Goal: Task Accomplishment & Management: Use online tool/utility

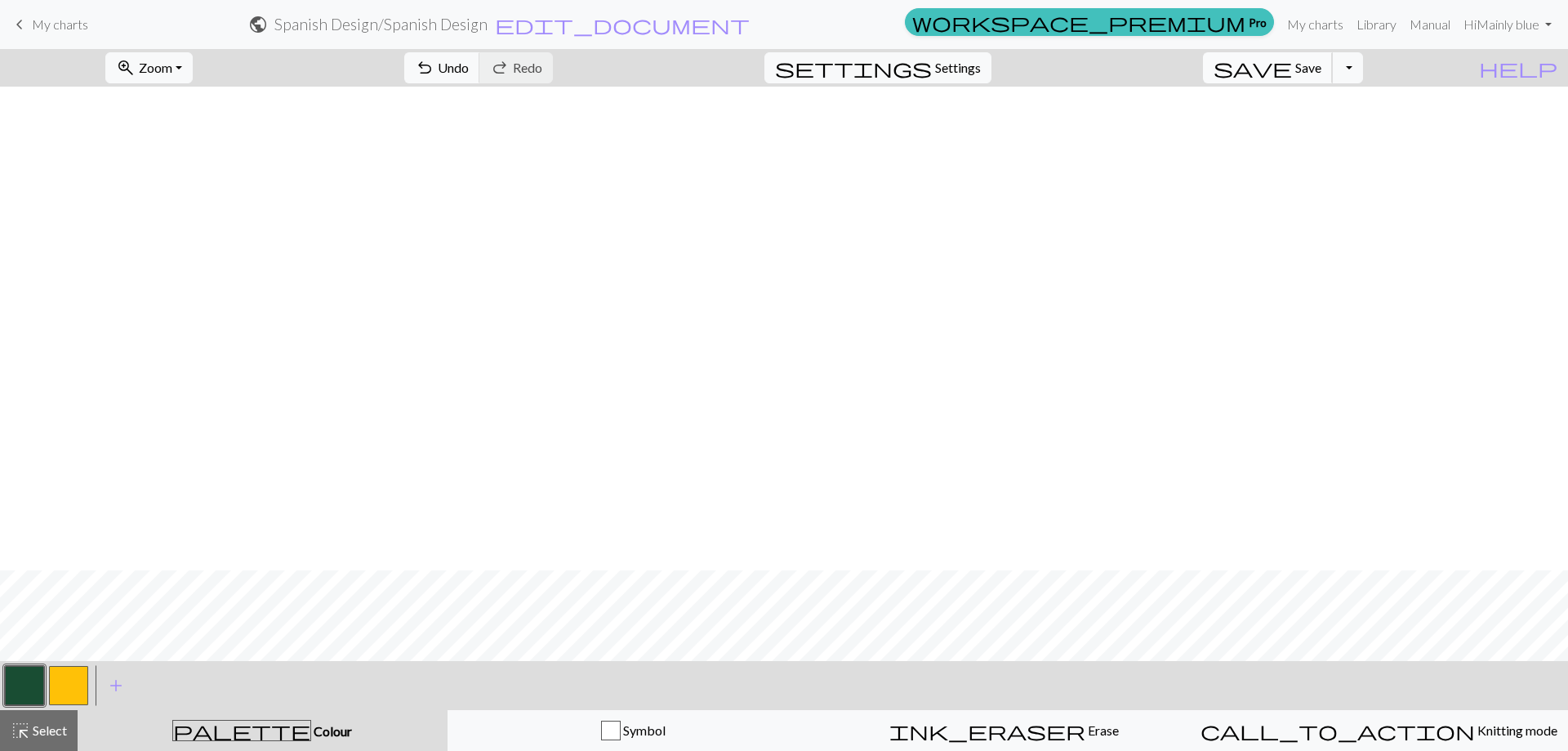
scroll to position [484, 0]
click at [1333, 76] on button "save Save Save" at bounding box center [1267, 67] width 129 height 31
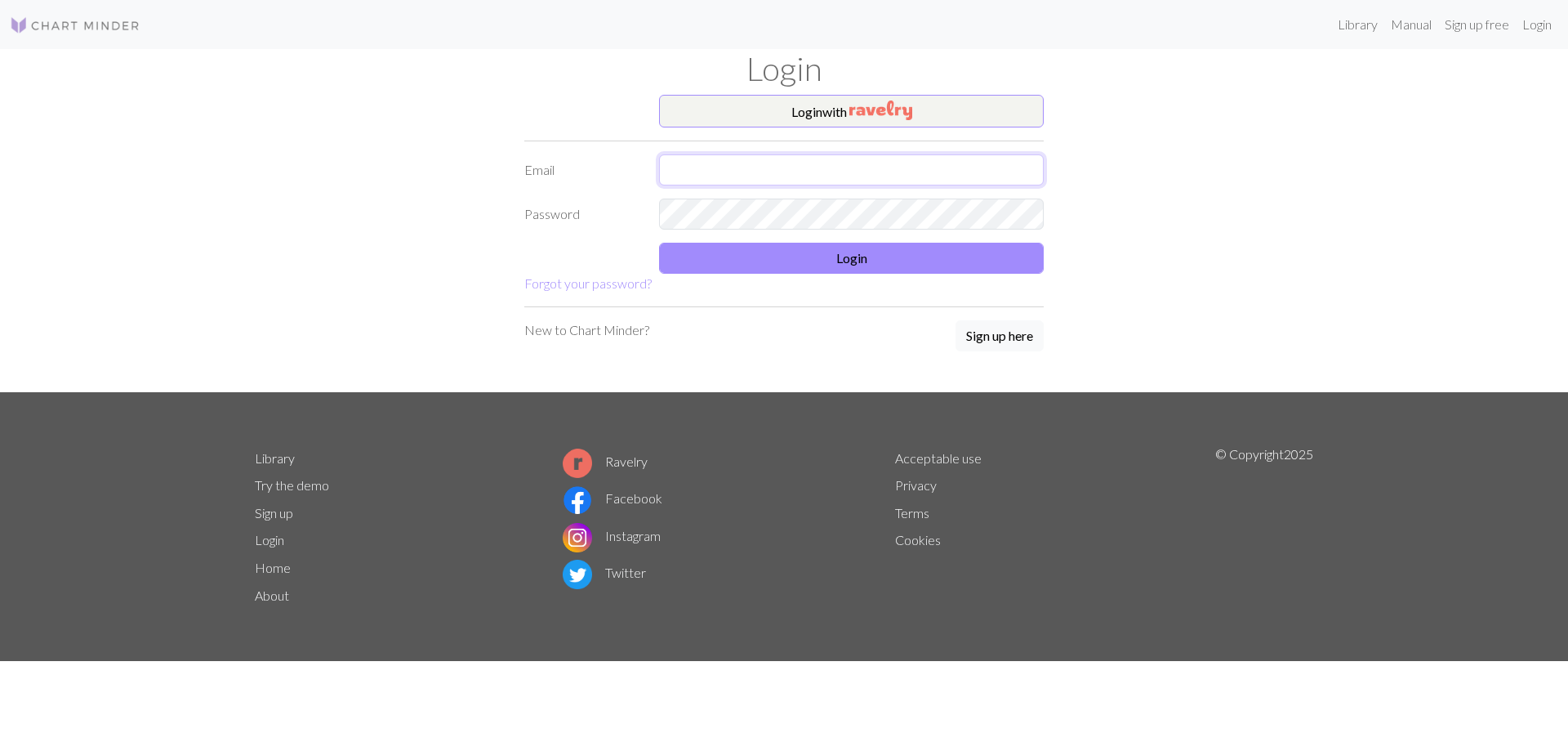
click at [816, 167] on input "text" at bounding box center [851, 169] width 385 height 31
type input "02kremerj@gmail.com"
click at [844, 272] on button "Login" at bounding box center [851, 257] width 385 height 31
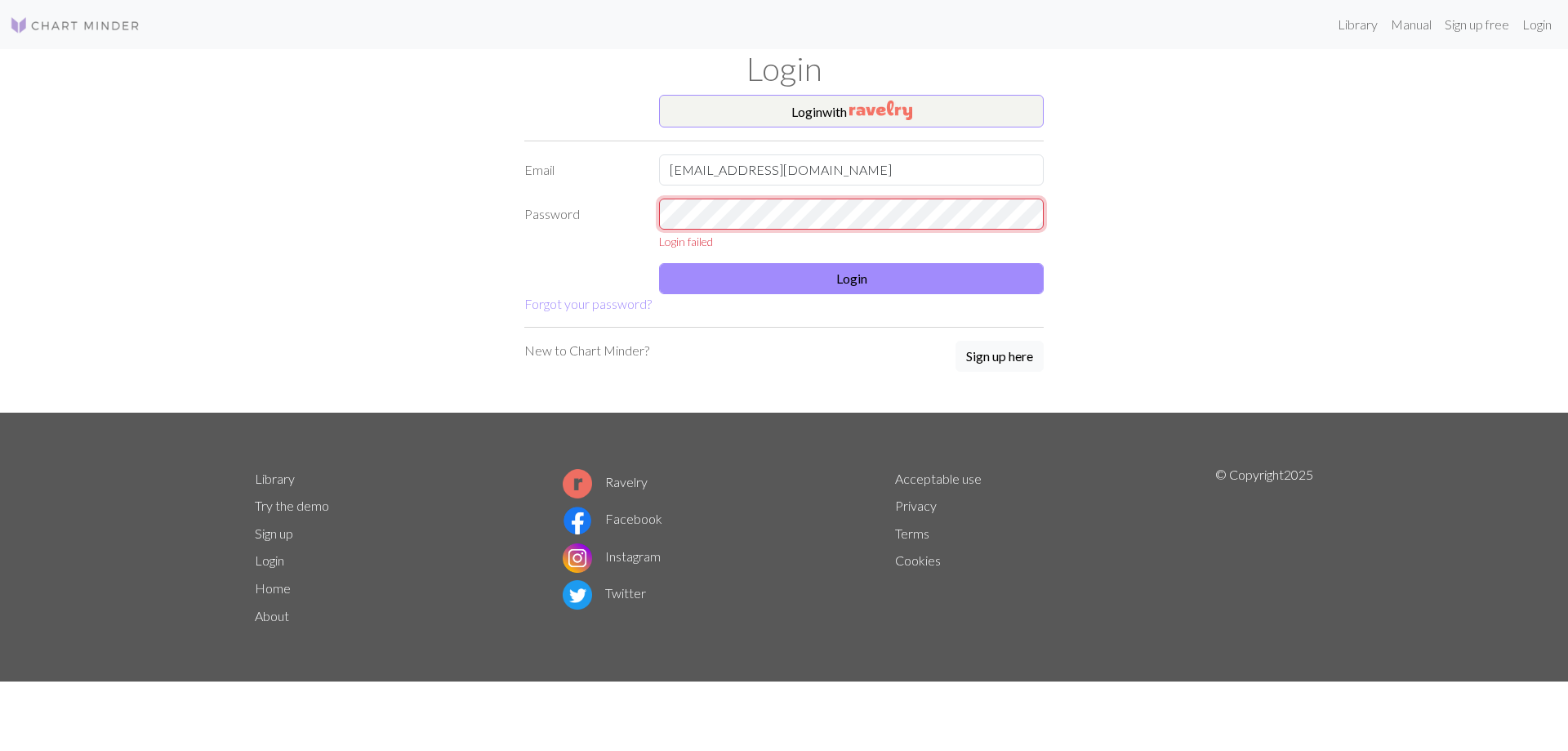
click at [647, 221] on div "Password Login failed" at bounding box center [784, 224] width 539 height 51
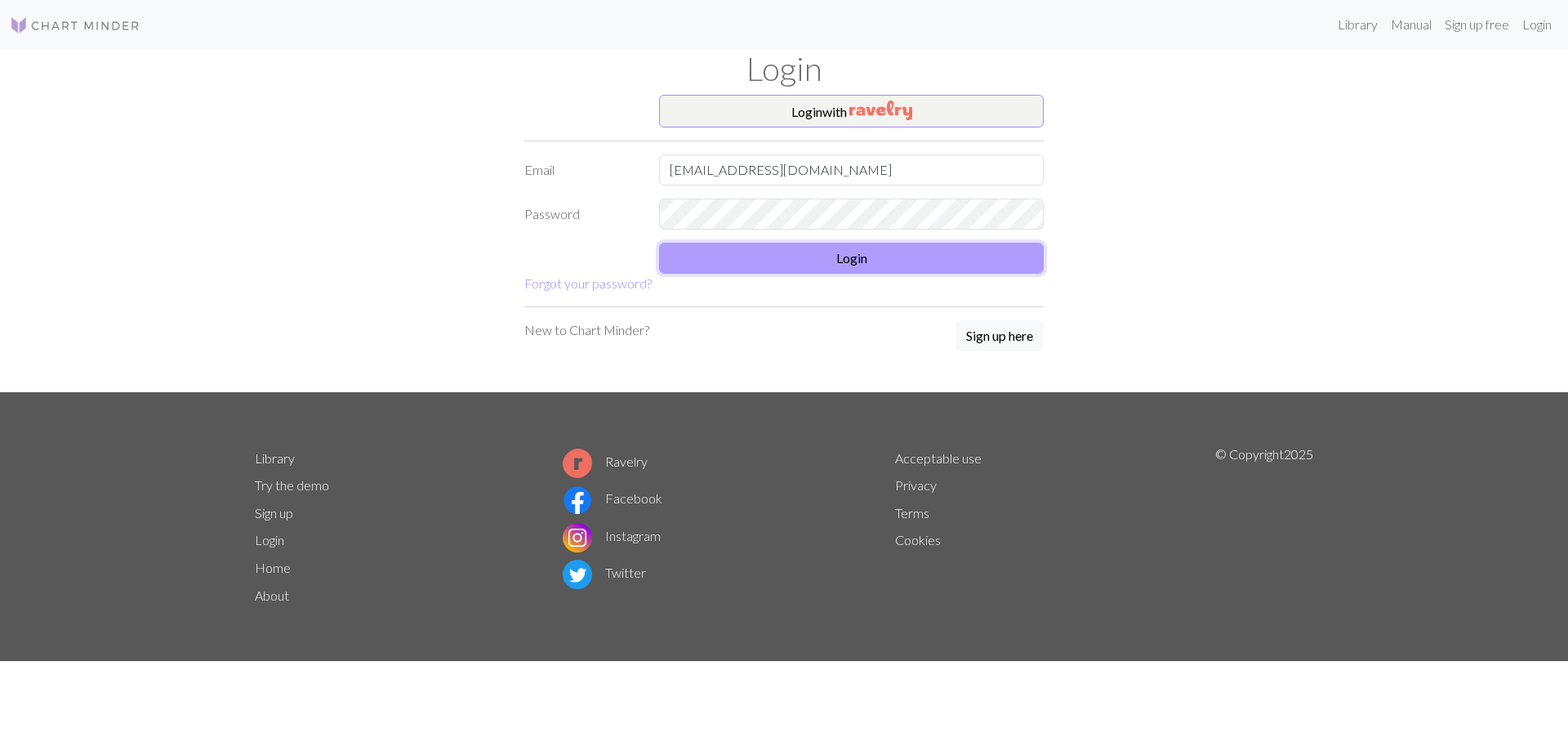
click at [874, 257] on button "Login" at bounding box center [851, 257] width 385 height 31
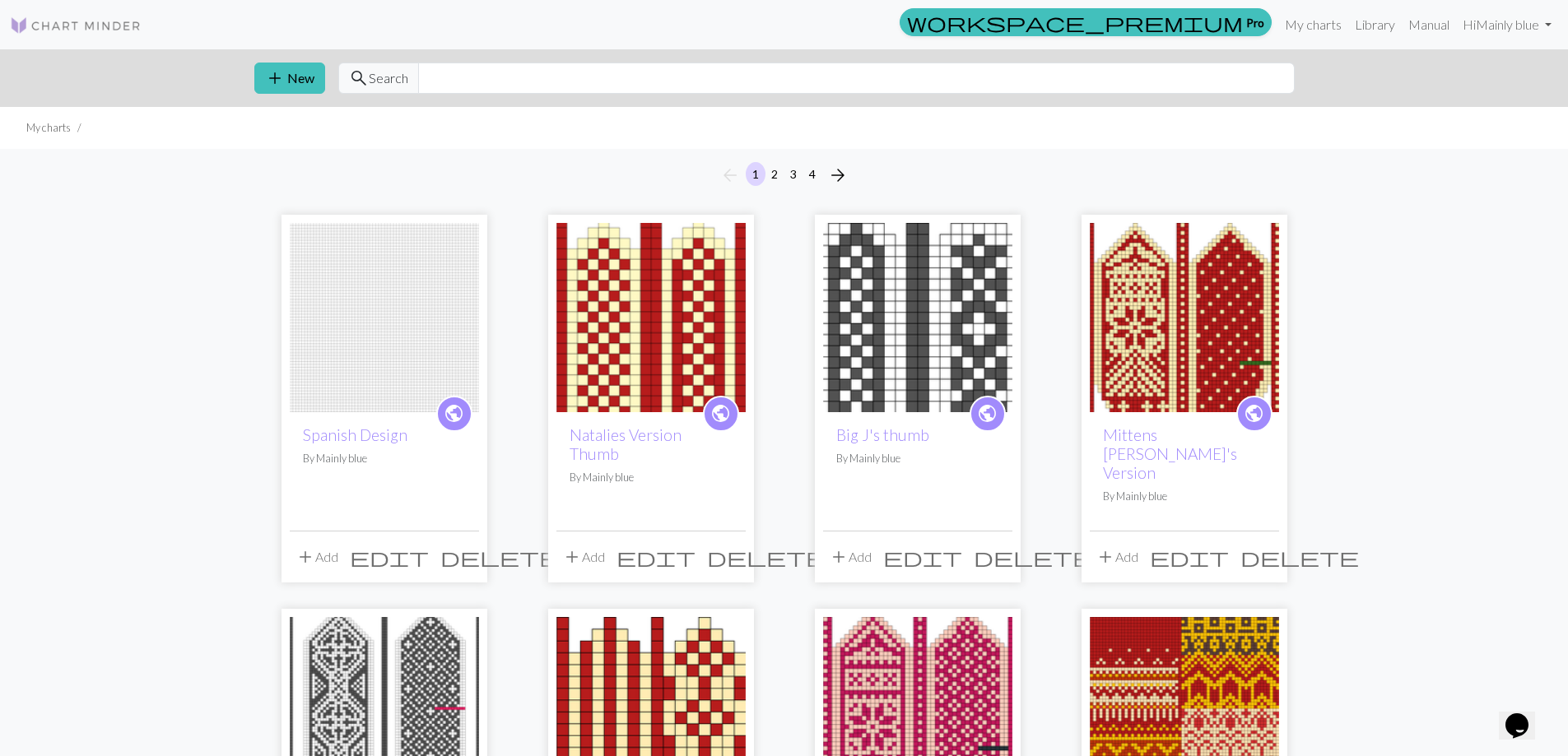
click at [440, 315] on img at bounding box center [384, 317] width 189 height 189
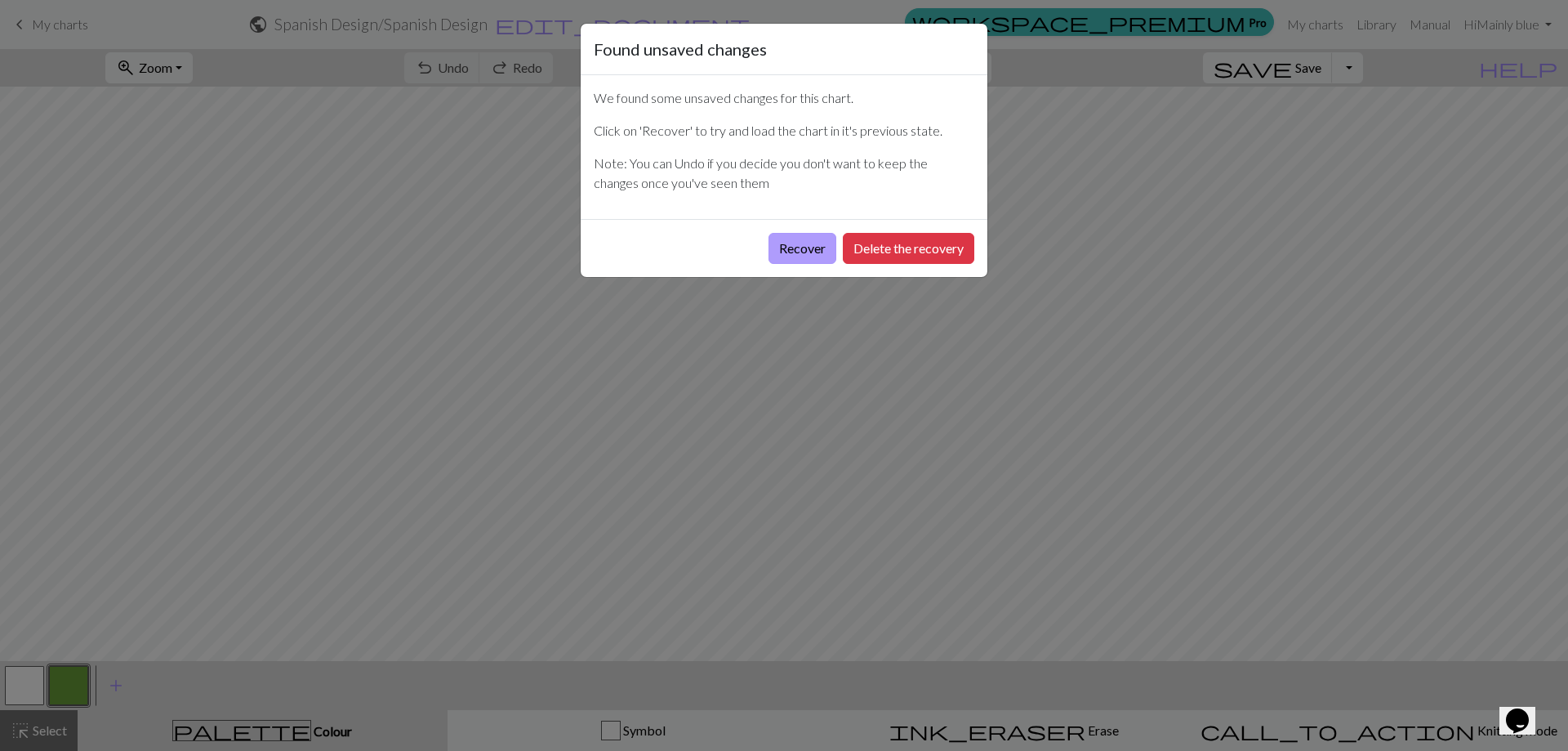
click at [817, 250] on button "Recover" at bounding box center [802, 248] width 68 height 31
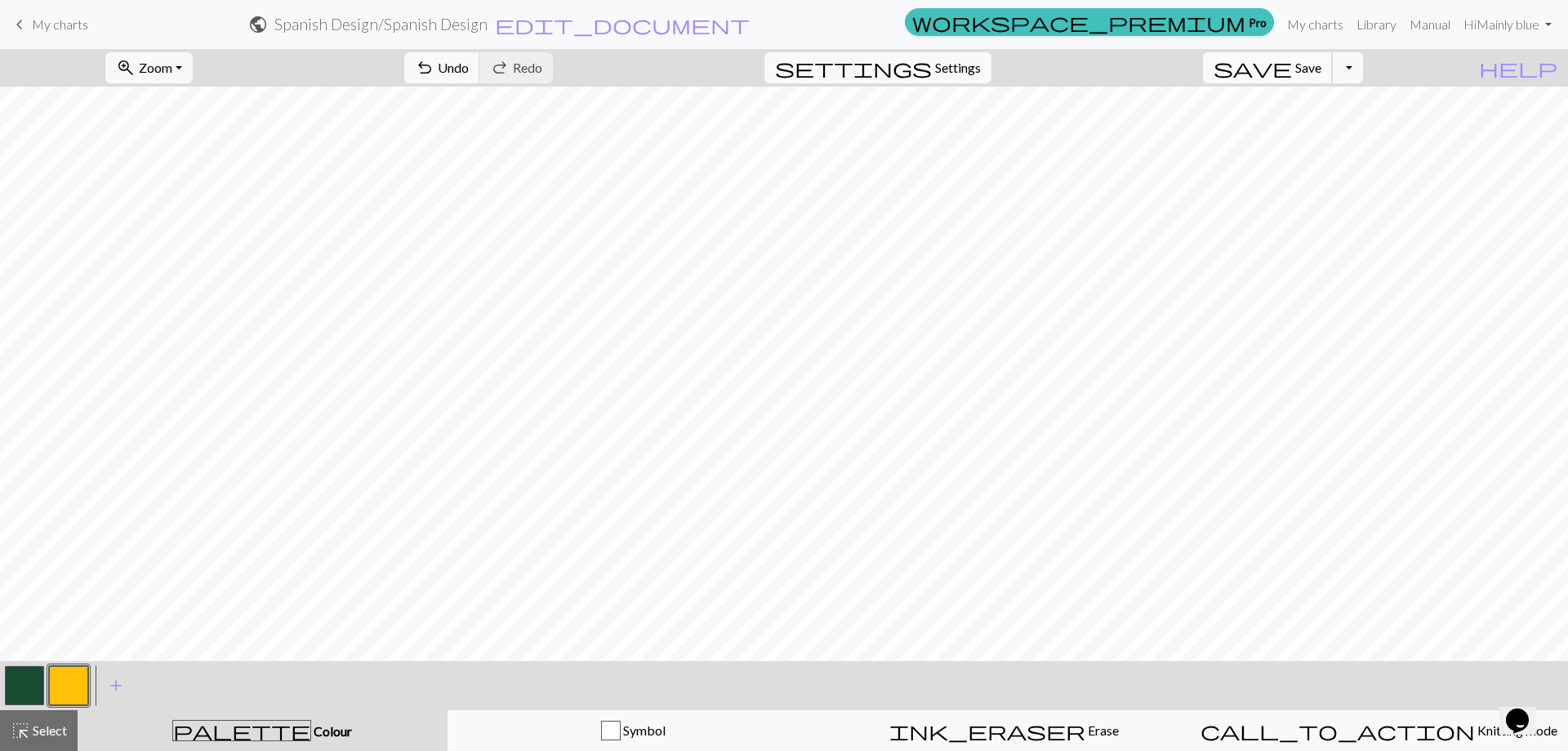
click at [1291, 66] on span "save" at bounding box center [1252, 68] width 78 height 23
